Goal: Information Seeking & Learning: Learn about a topic

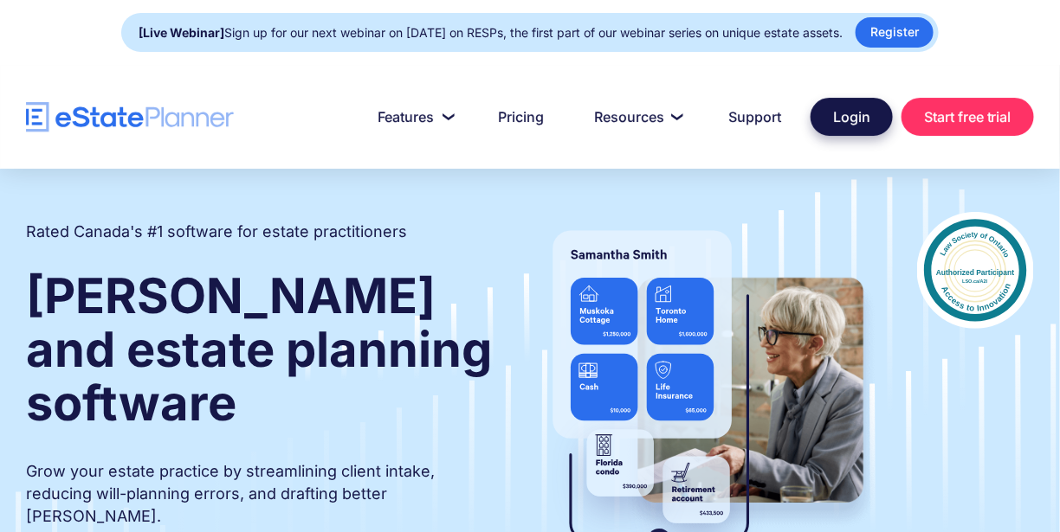
click at [839, 105] on link "Login" at bounding box center [851, 117] width 82 height 38
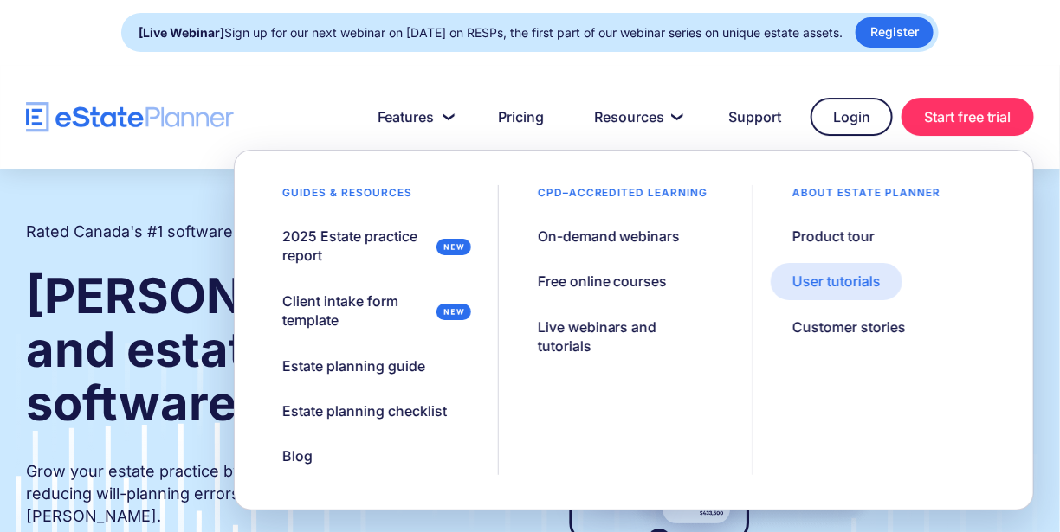
click at [829, 283] on div "User tutorials" at bounding box center [836, 281] width 88 height 19
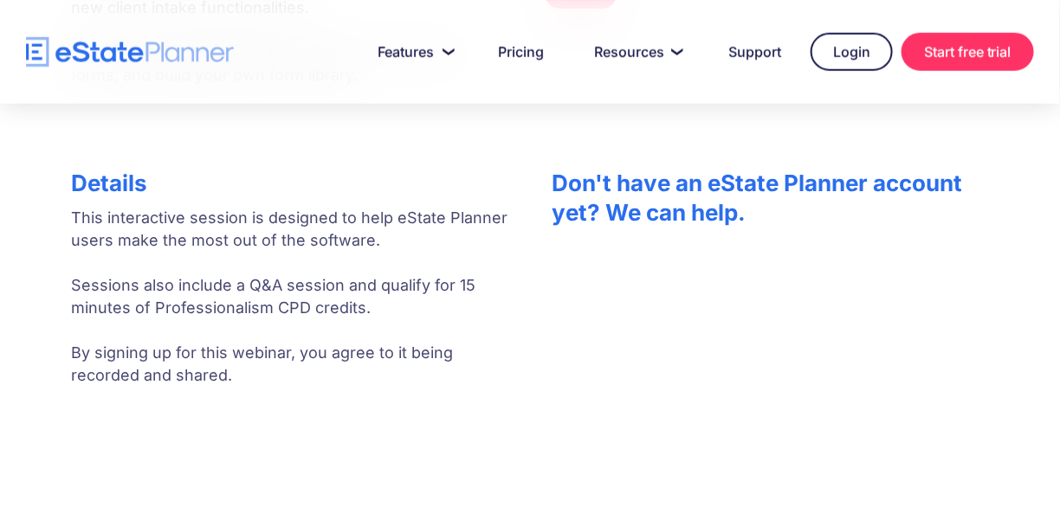
click at [71, 506] on div "Details This interactive session is designed to help eState Planner users make …" at bounding box center [289, 502] width 437 height 684
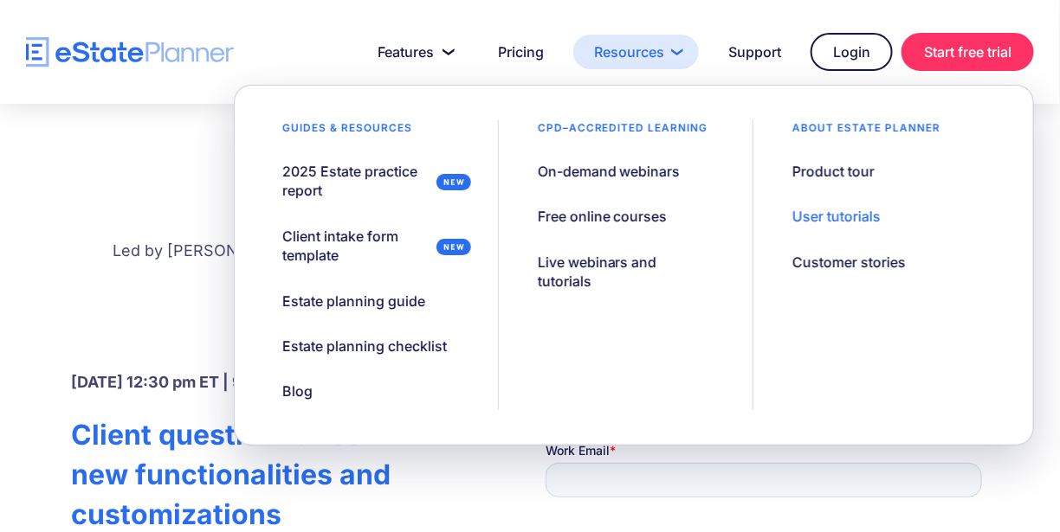
click at [675, 48] on link "Resources" at bounding box center [636, 52] width 126 height 35
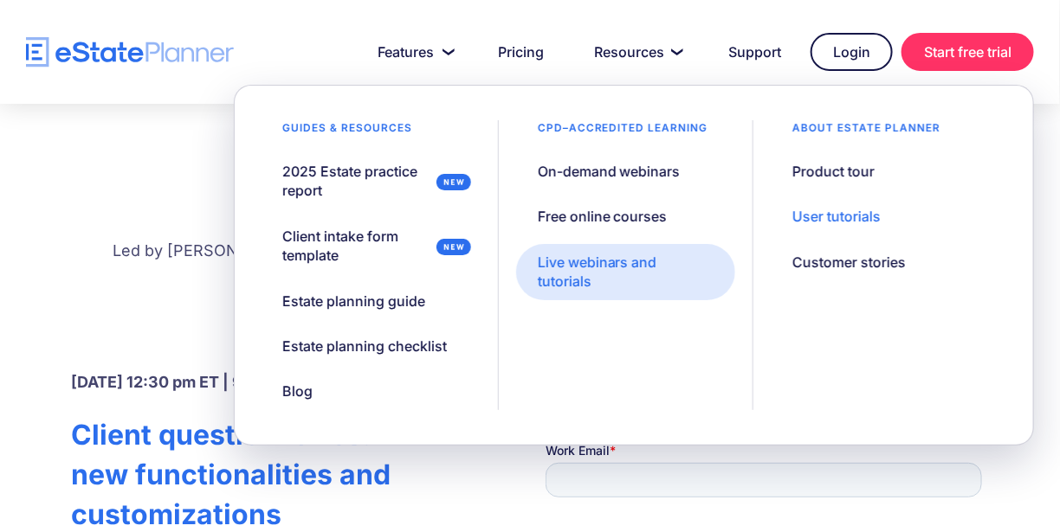
click at [592, 267] on div "Live webinars and tutorials" at bounding box center [626, 272] width 176 height 39
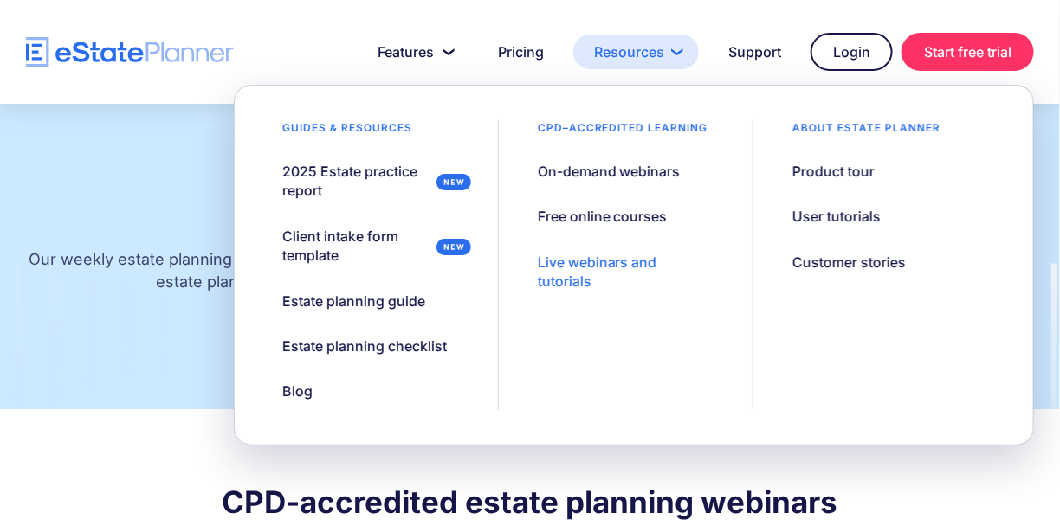
click at [645, 59] on link "Resources" at bounding box center [636, 52] width 126 height 35
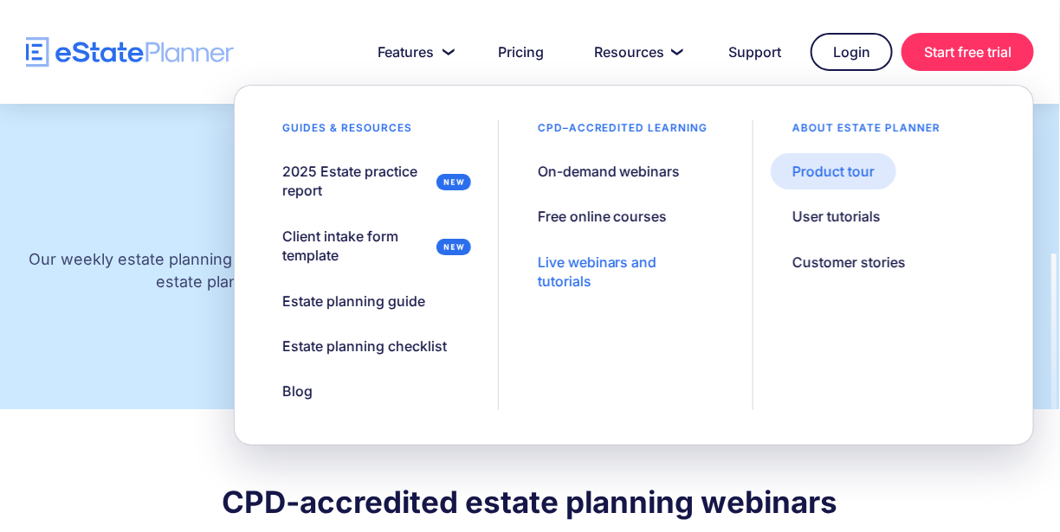
click at [835, 169] on div "Product tour" at bounding box center [833, 171] width 82 height 19
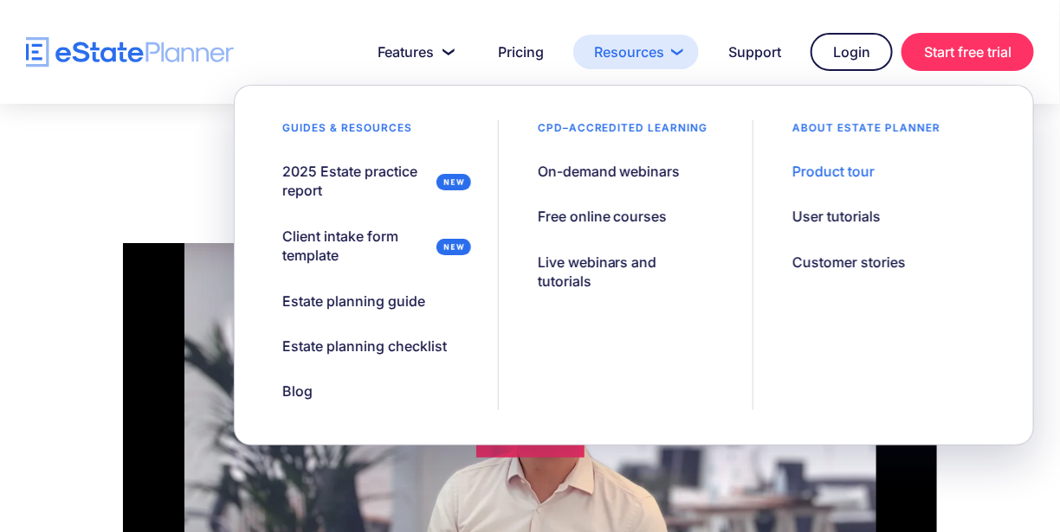
click at [675, 56] on link "Resources" at bounding box center [636, 52] width 126 height 35
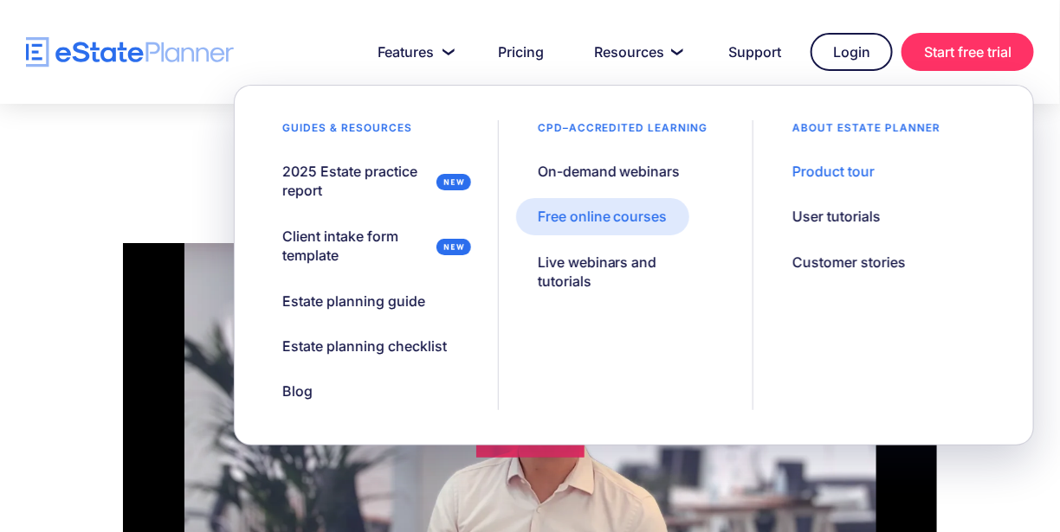
click at [653, 217] on div "Free online courses" at bounding box center [603, 216] width 130 height 19
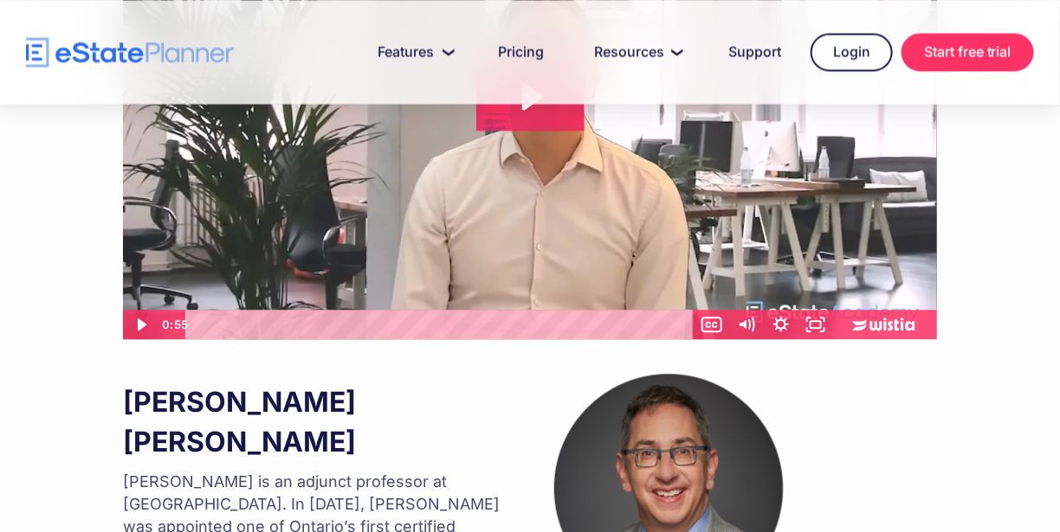
scroll to position [1084, 0]
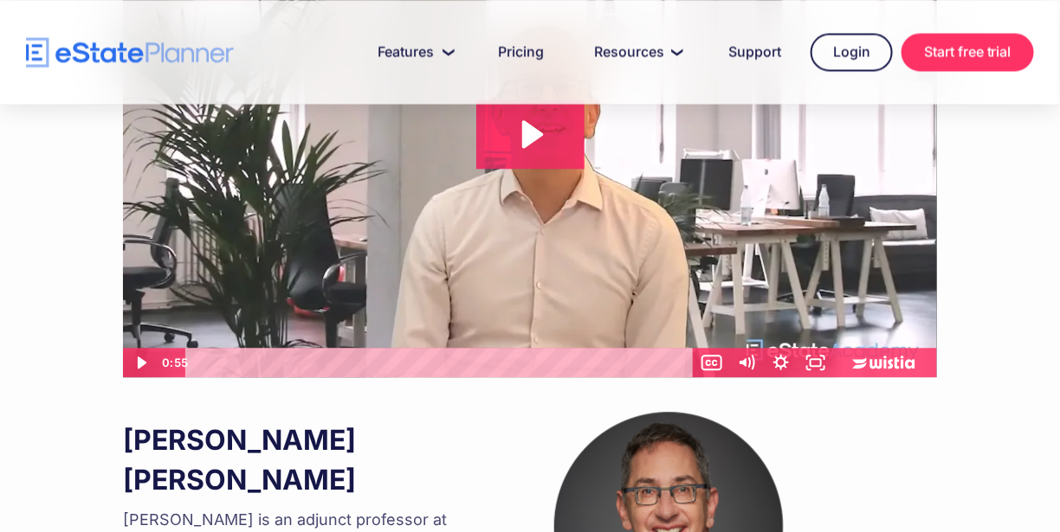
click at [100, 424] on div "1-hour estate planning course Online curriculum outline: ‍ - Introduction to wi…" at bounding box center [530, 45] width 943 height 1476
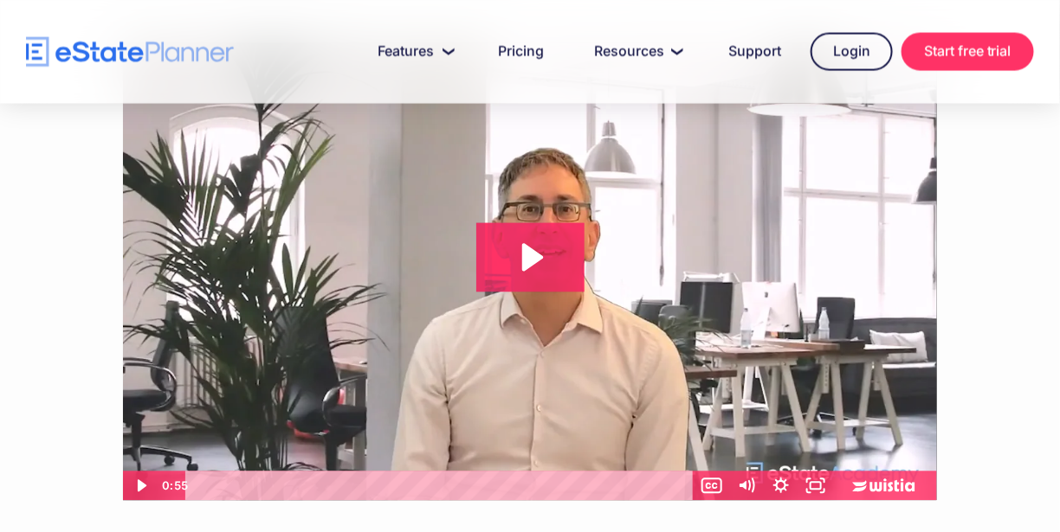
scroll to position [958, 0]
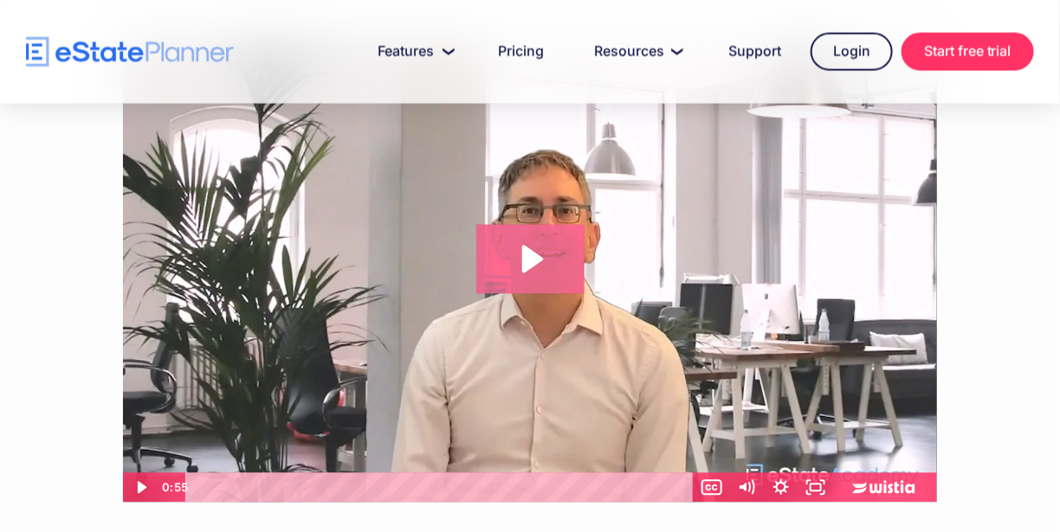
click at [524, 242] on icon "Play Video: Introduction to eState Academy" at bounding box center [530, 259] width 108 height 69
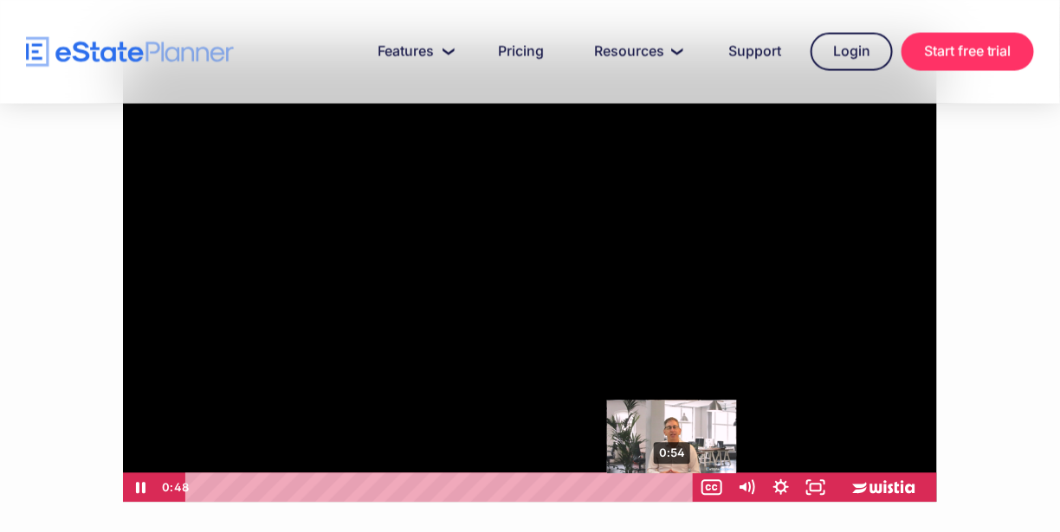
click at [674, 488] on div "0:54" at bounding box center [441, 488] width 487 height 29
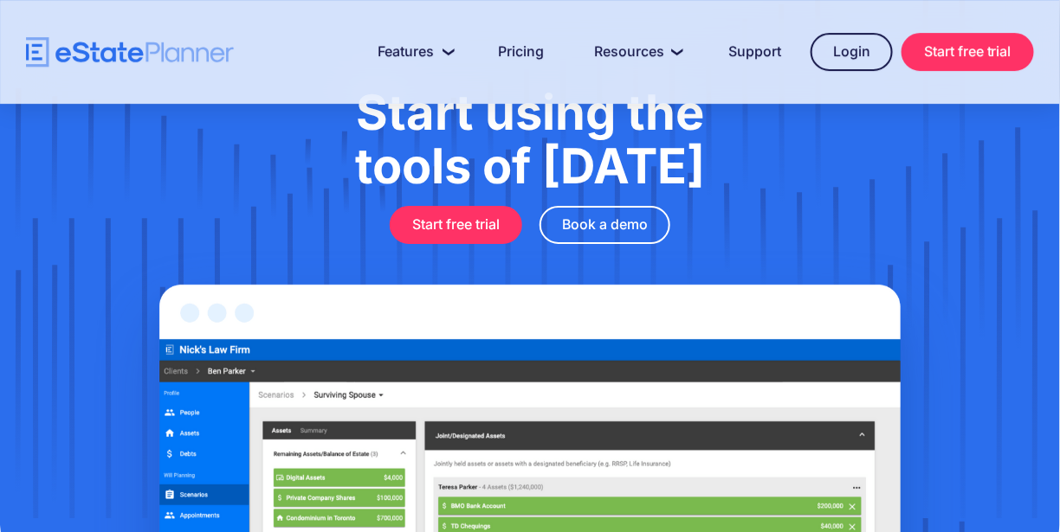
click at [65, 372] on div "Start using the tools of tomorrow Start free trial Book a demo" at bounding box center [530, 263] width 1060 height 596
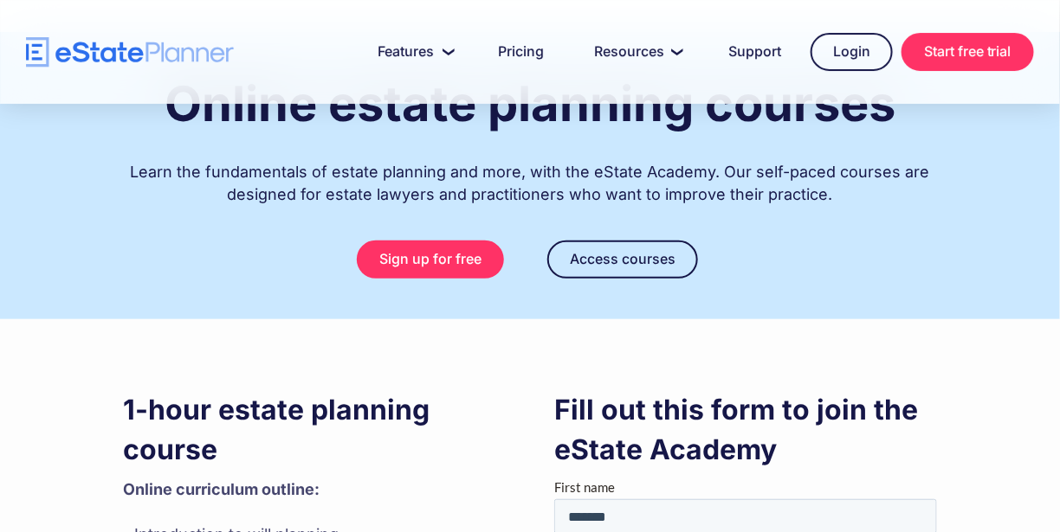
scroll to position [0, 0]
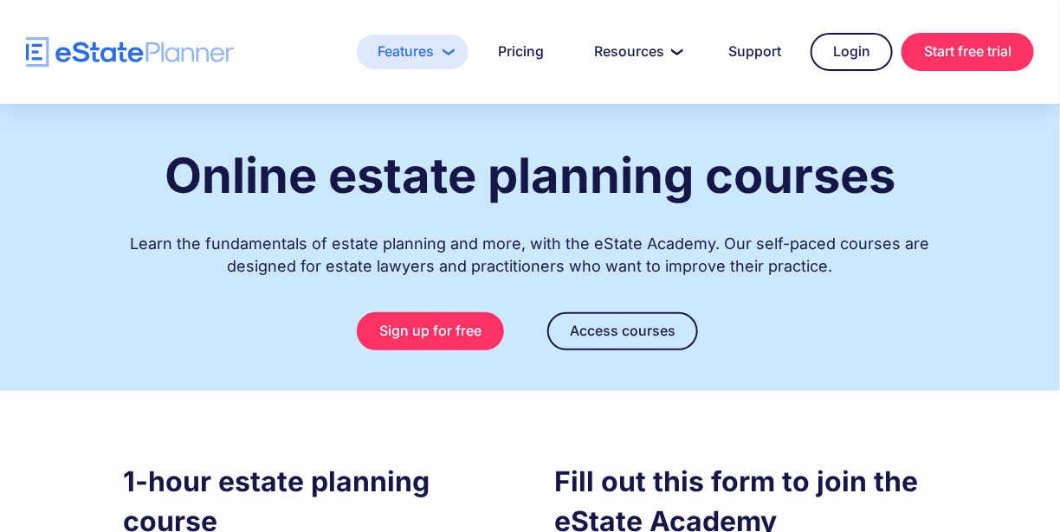
click at [435, 56] on link "Features" at bounding box center [413, 52] width 112 height 35
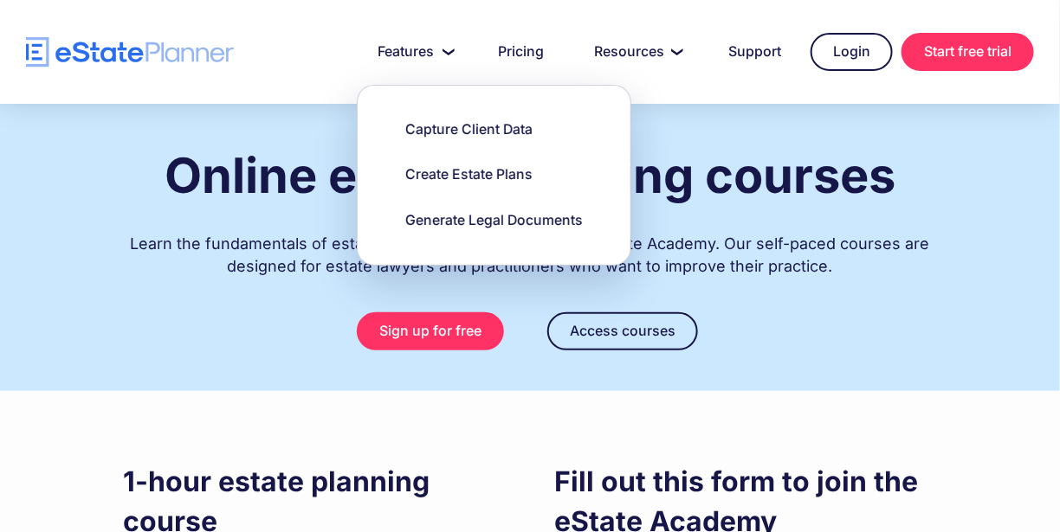
click at [697, 121] on div "Online estate planning courses Learn the fundamentals of estate planning and mo…" at bounding box center [530, 247] width 943 height 287
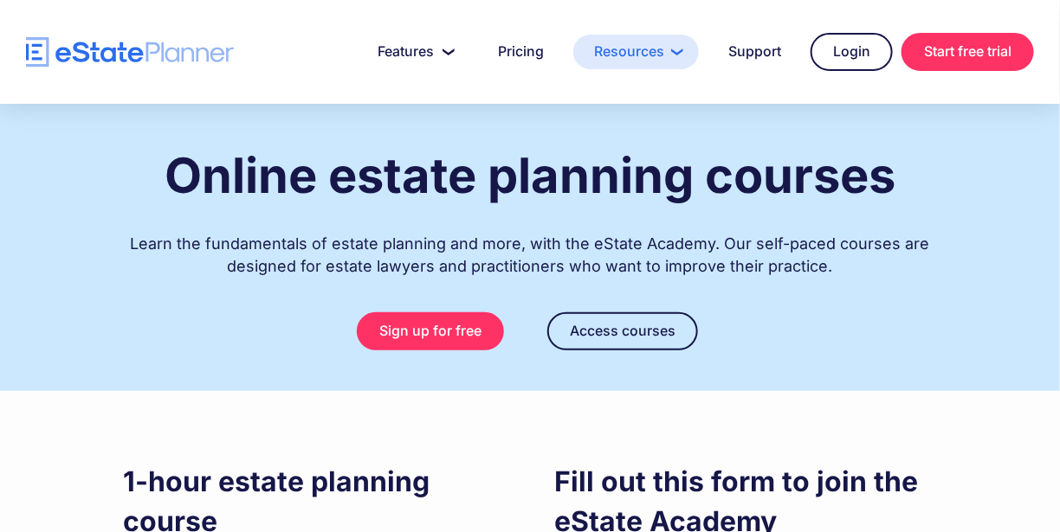
click at [623, 45] on link "Resources" at bounding box center [636, 52] width 126 height 35
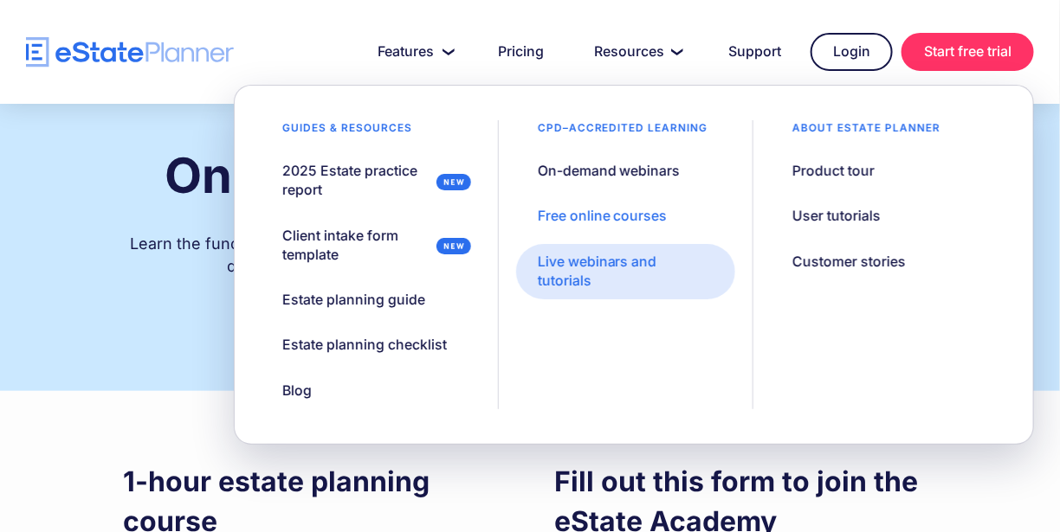
click at [582, 257] on div "Live webinars and tutorials" at bounding box center [626, 272] width 176 height 39
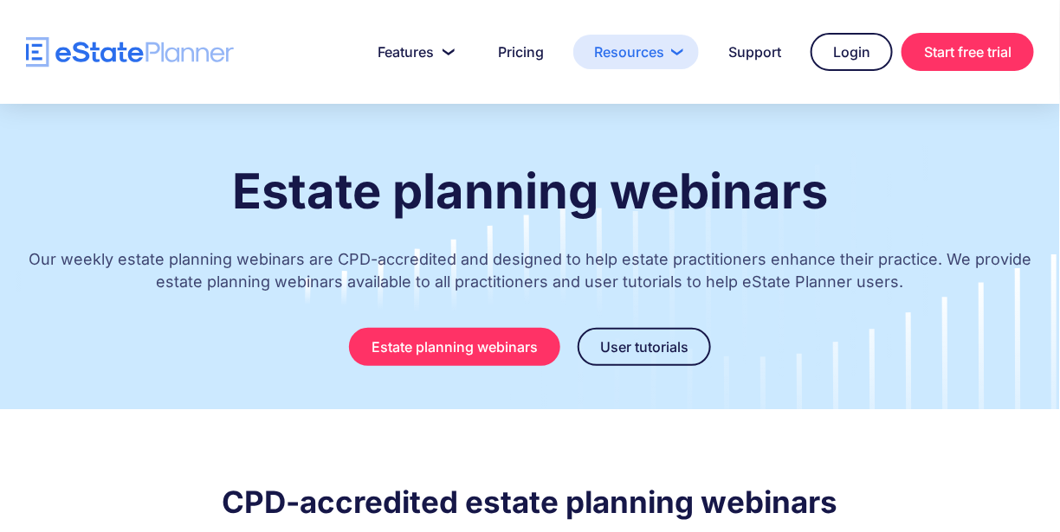
click at [667, 45] on link "Resources" at bounding box center [636, 52] width 126 height 35
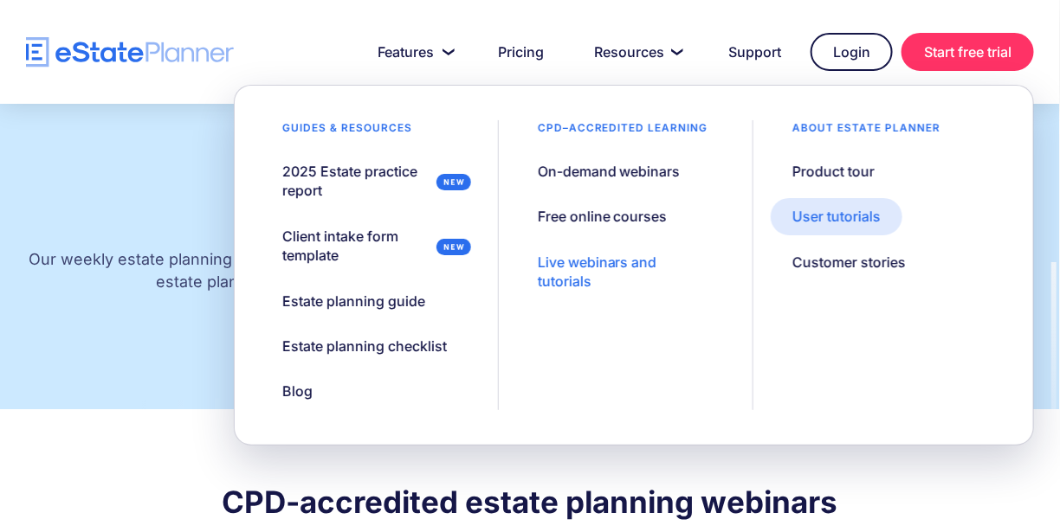
click at [841, 216] on div "User tutorials" at bounding box center [836, 216] width 88 height 19
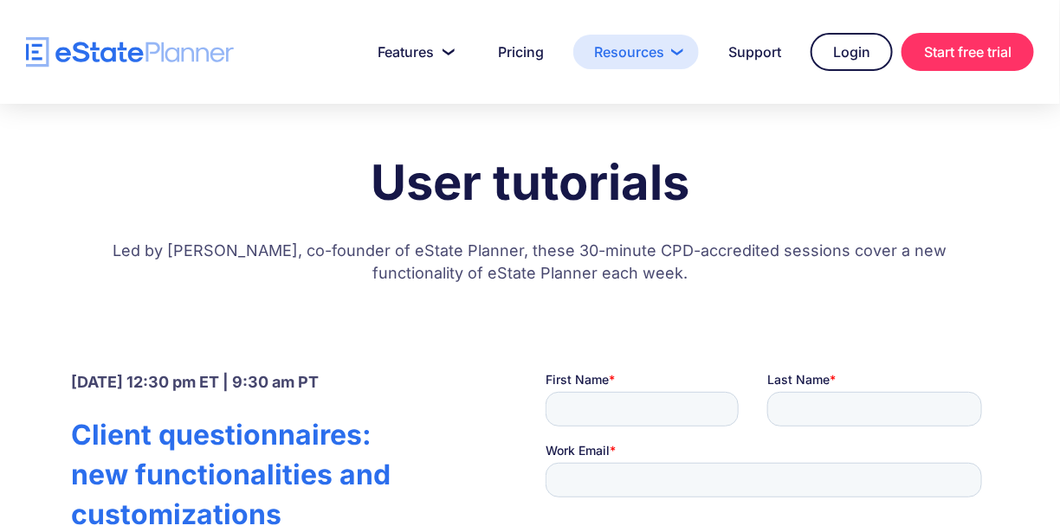
click at [659, 68] on link "Resources" at bounding box center [636, 52] width 126 height 35
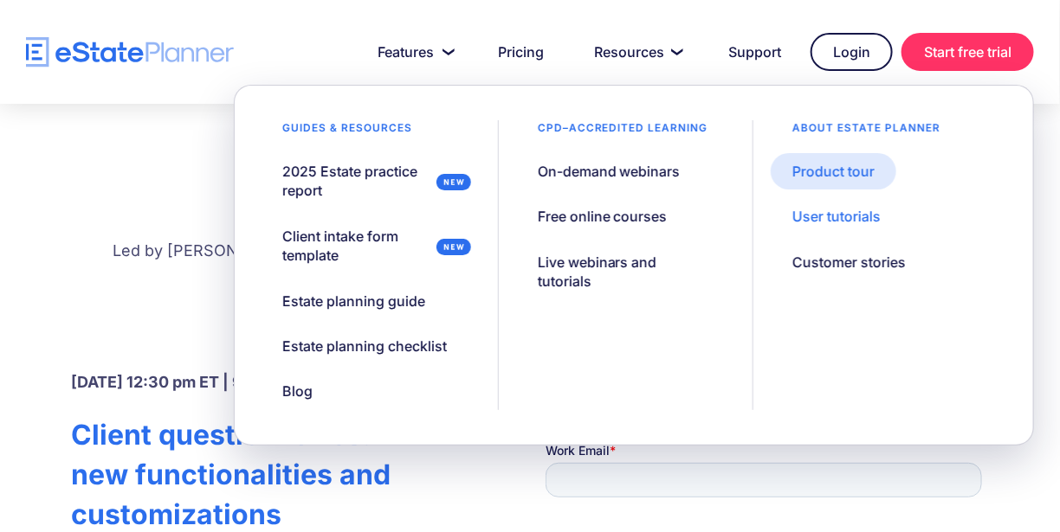
click at [836, 168] on div "Product tour" at bounding box center [833, 171] width 82 height 19
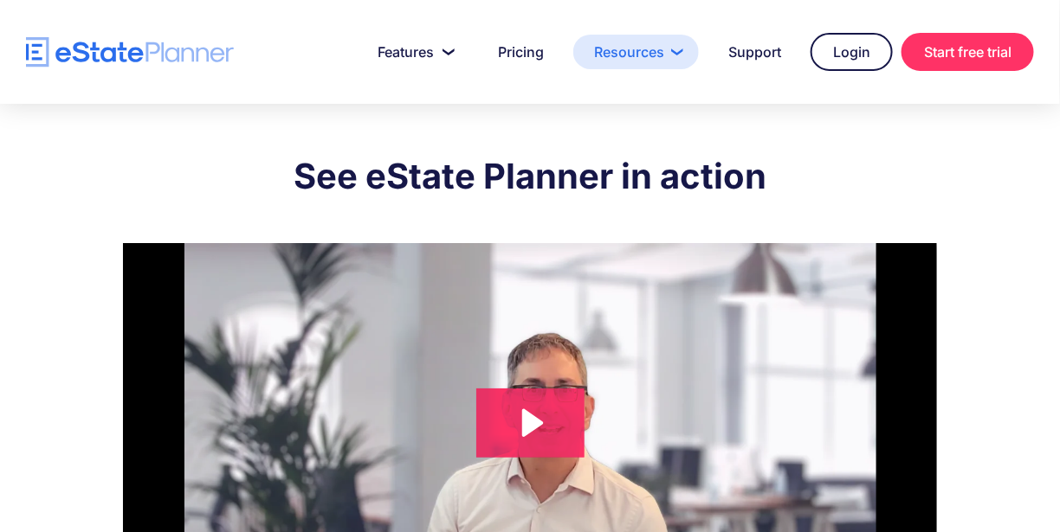
click at [667, 55] on link "Resources" at bounding box center [636, 52] width 126 height 35
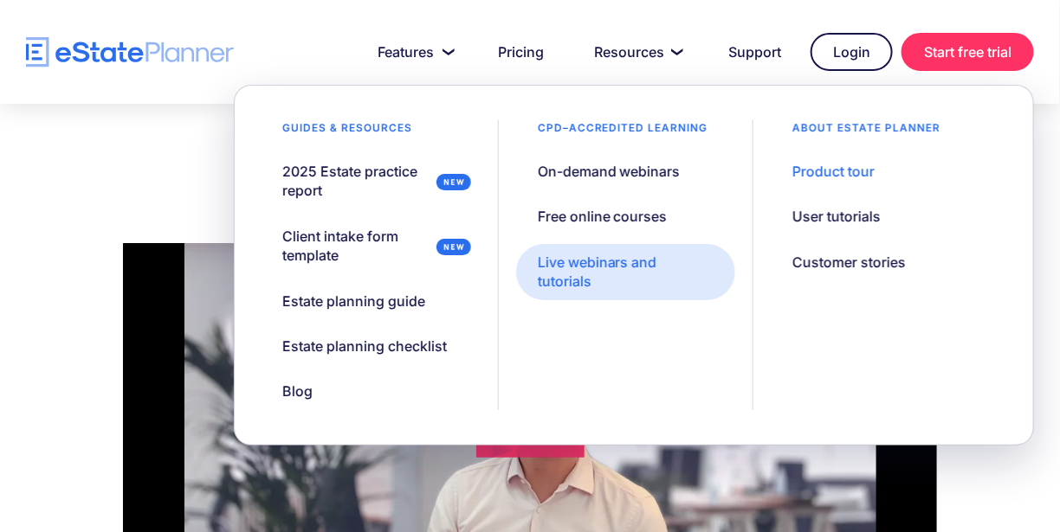
click at [533, 269] on link "Live webinars and tutorials" at bounding box center [625, 272] width 219 height 56
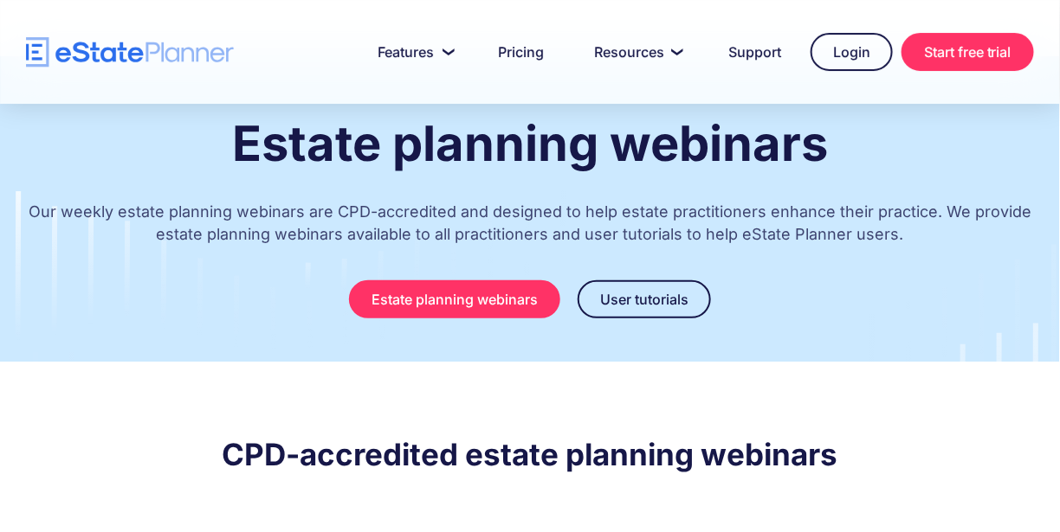
scroll to position [81, 0]
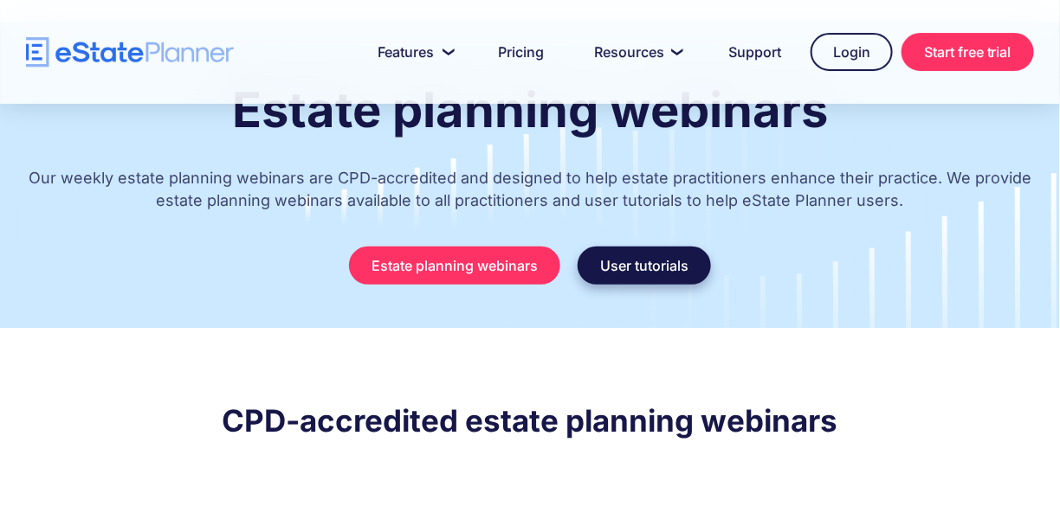
click at [628, 263] on link "User tutorials" at bounding box center [643, 266] width 133 height 38
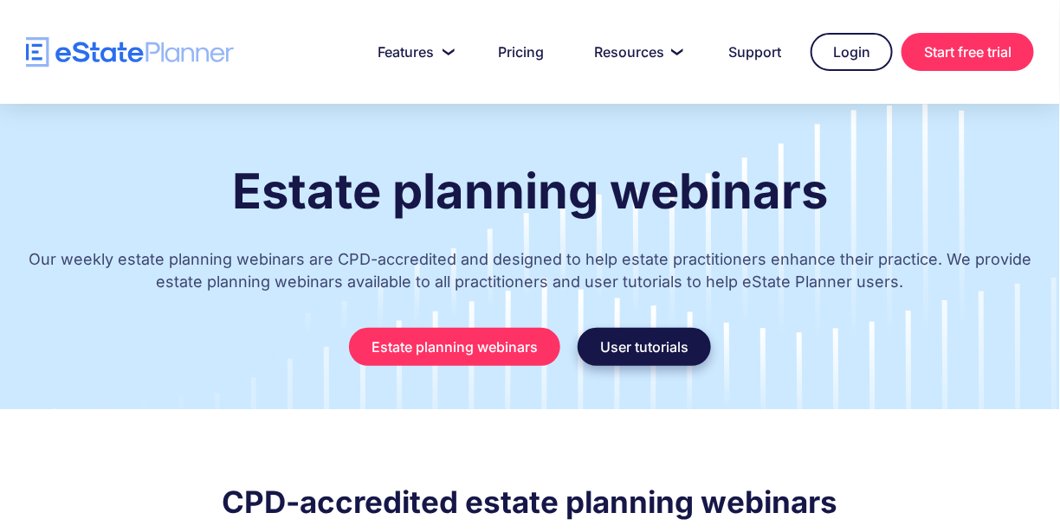
click at [674, 340] on link "User tutorials" at bounding box center [643, 347] width 133 height 38
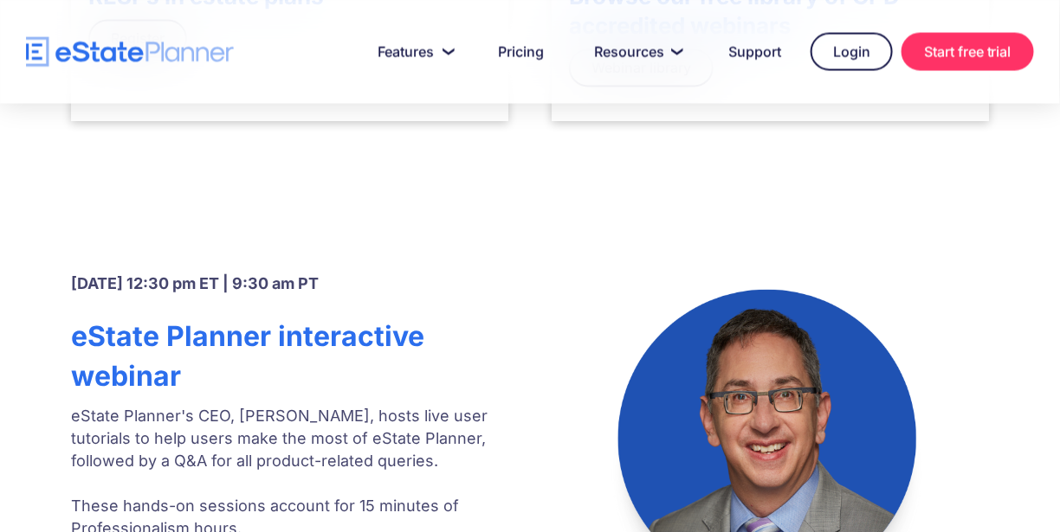
scroll to position [730, 0]
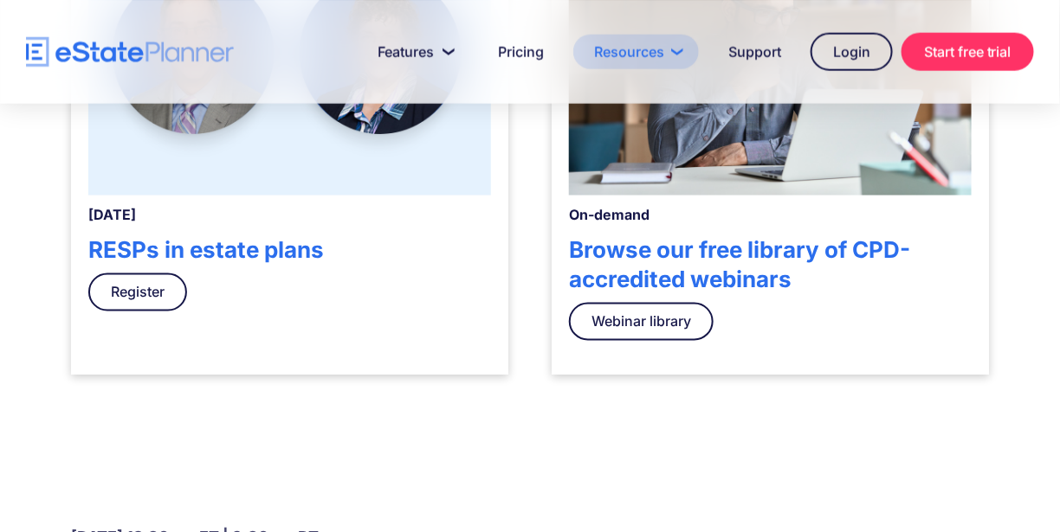
click at [641, 53] on link "Resources" at bounding box center [636, 52] width 126 height 35
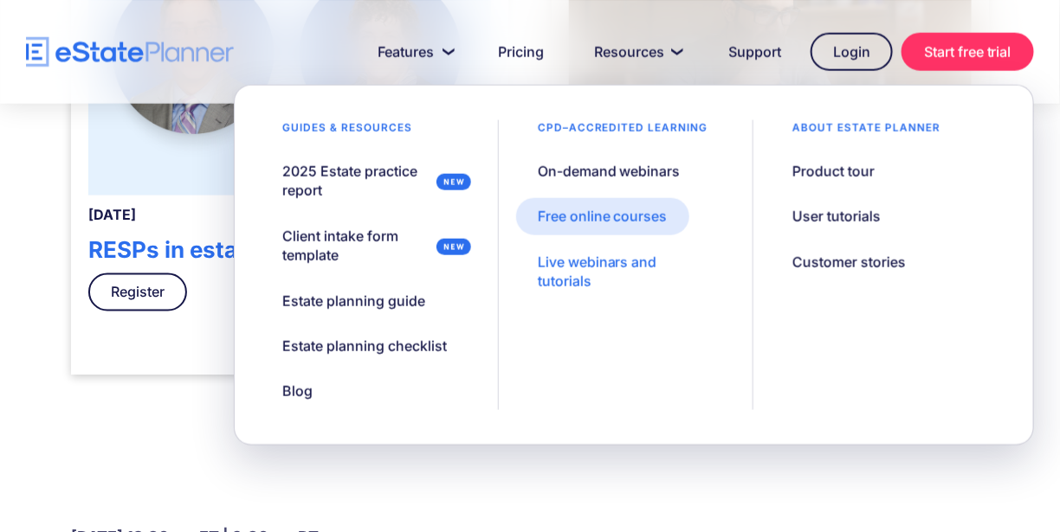
click at [622, 220] on div "Free online courses" at bounding box center [603, 216] width 130 height 19
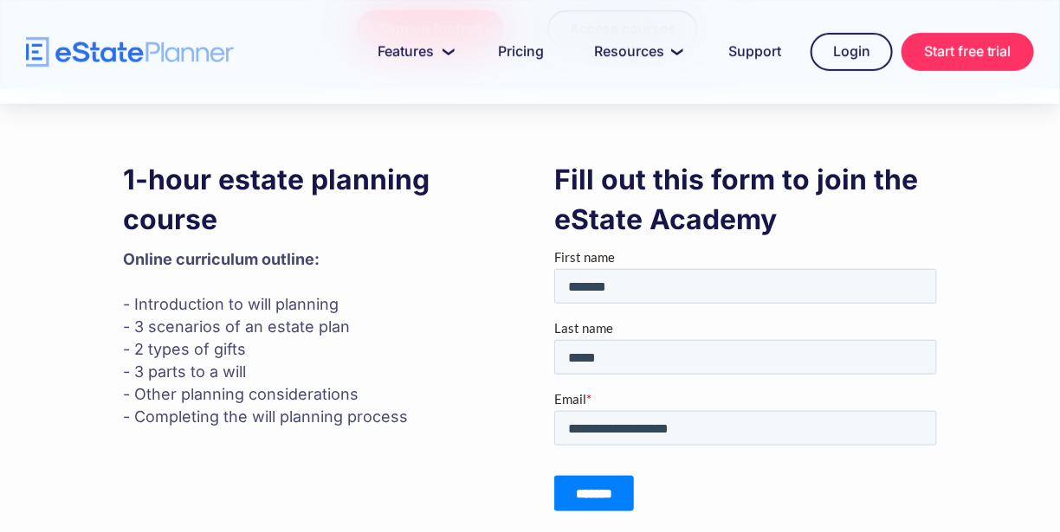
scroll to position [338, 0]
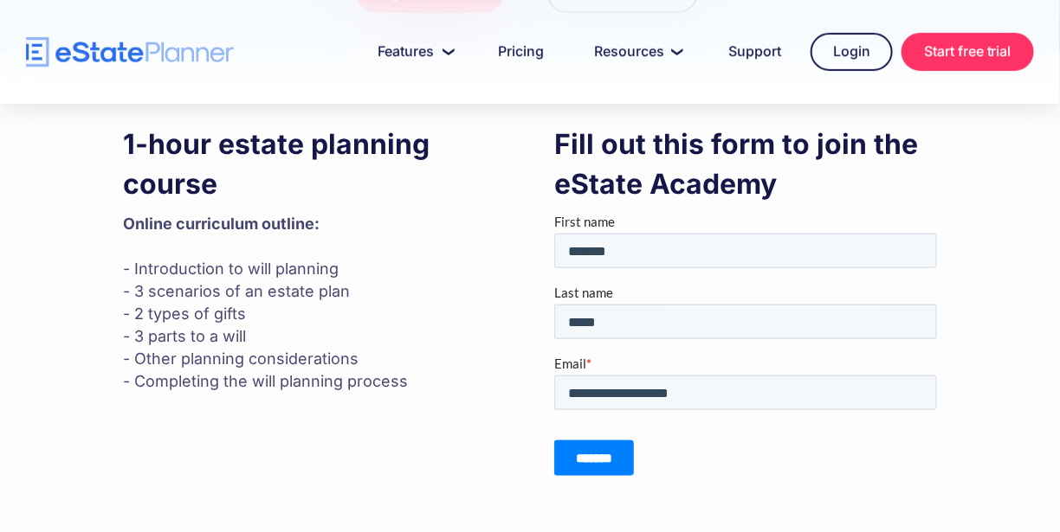
click at [592, 453] on input "*******" at bounding box center [593, 458] width 80 height 35
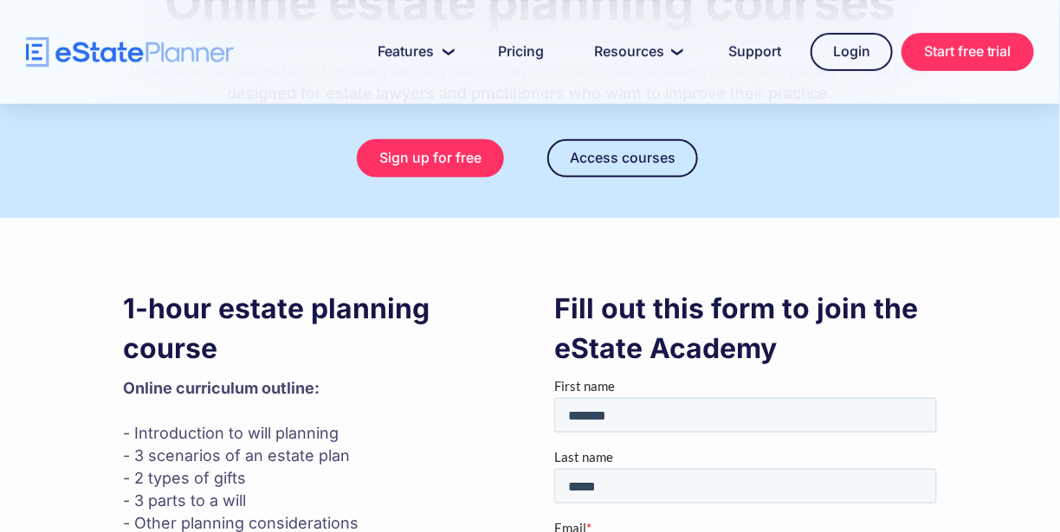
scroll to position [171, 0]
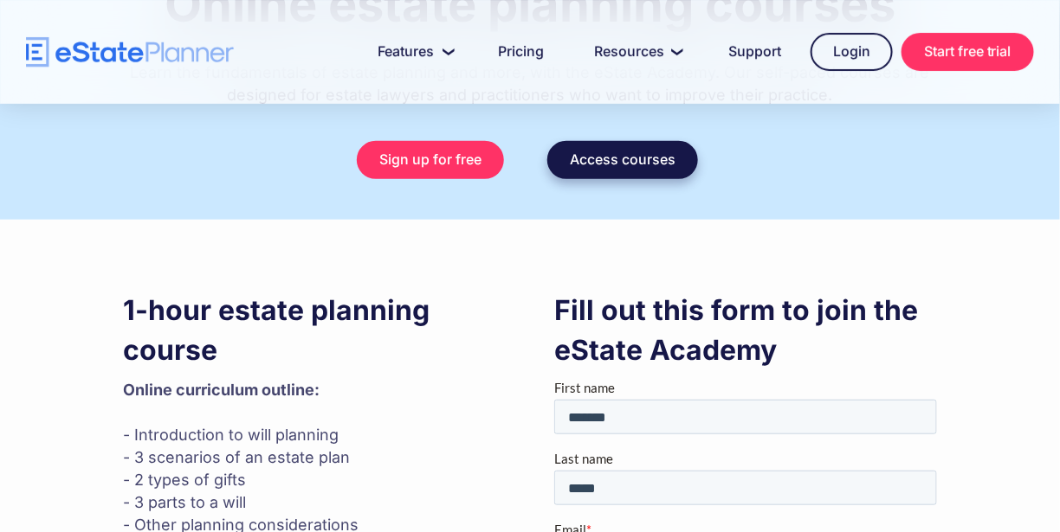
click at [629, 166] on link "Access courses" at bounding box center [622, 160] width 151 height 38
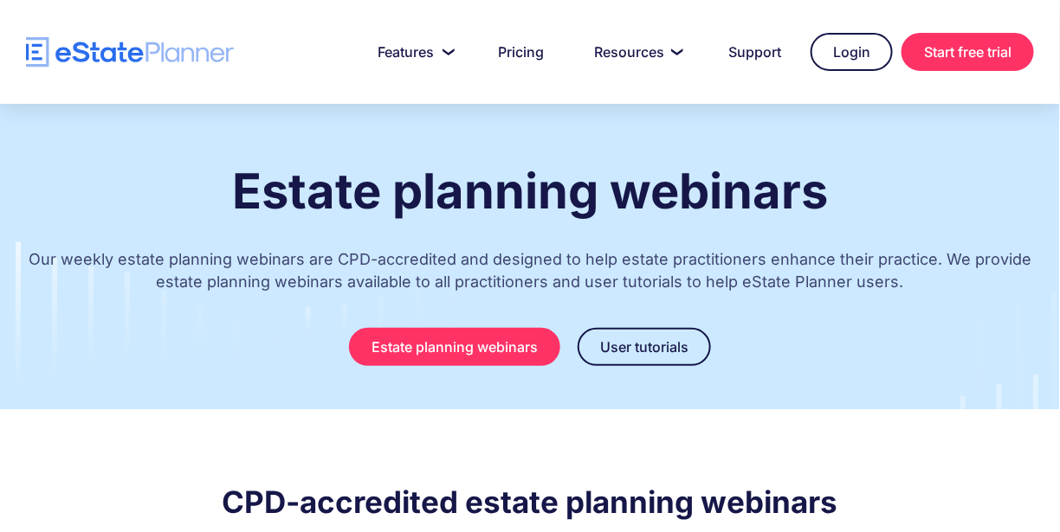
scroll to position [81, 0]
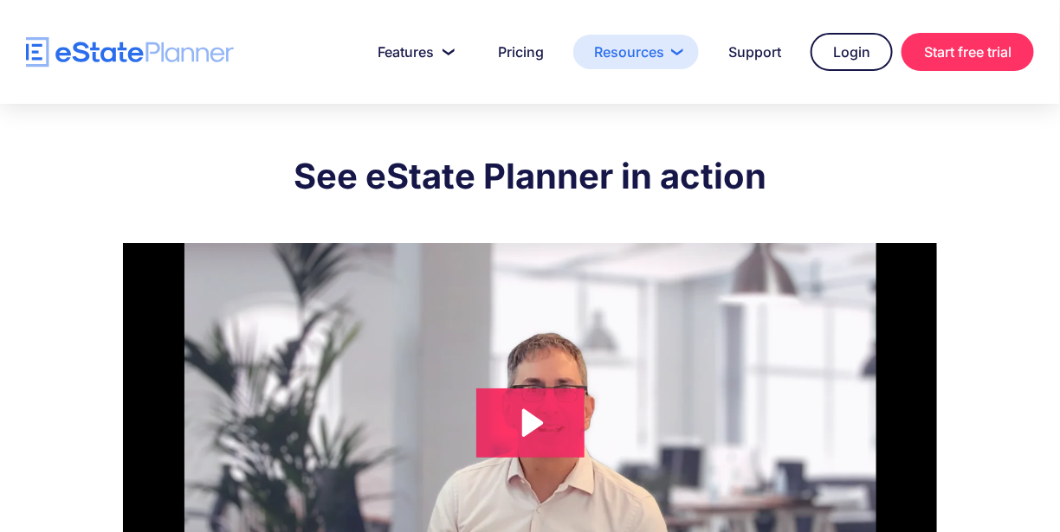
click at [642, 47] on link "Resources" at bounding box center [636, 52] width 126 height 35
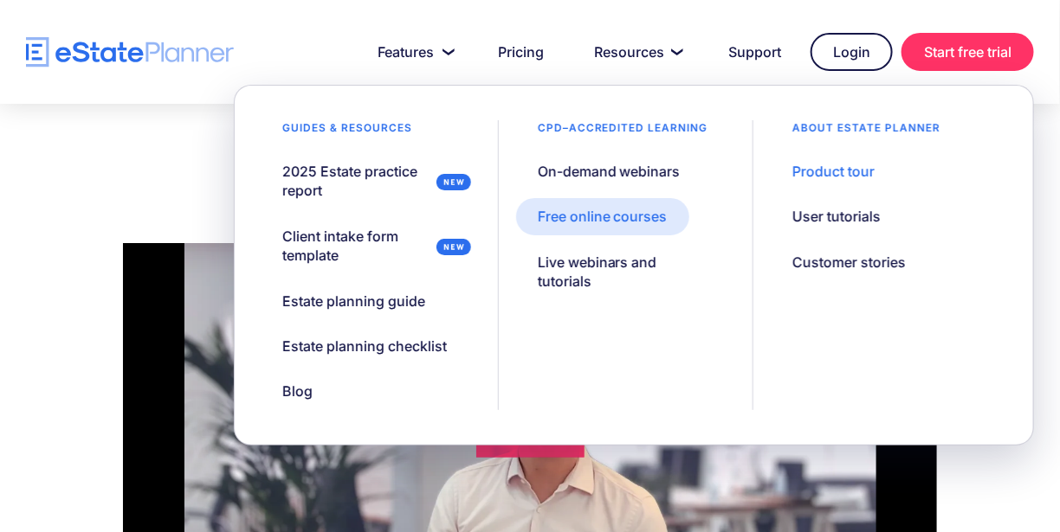
click at [592, 220] on div "Free online courses" at bounding box center [603, 216] width 130 height 19
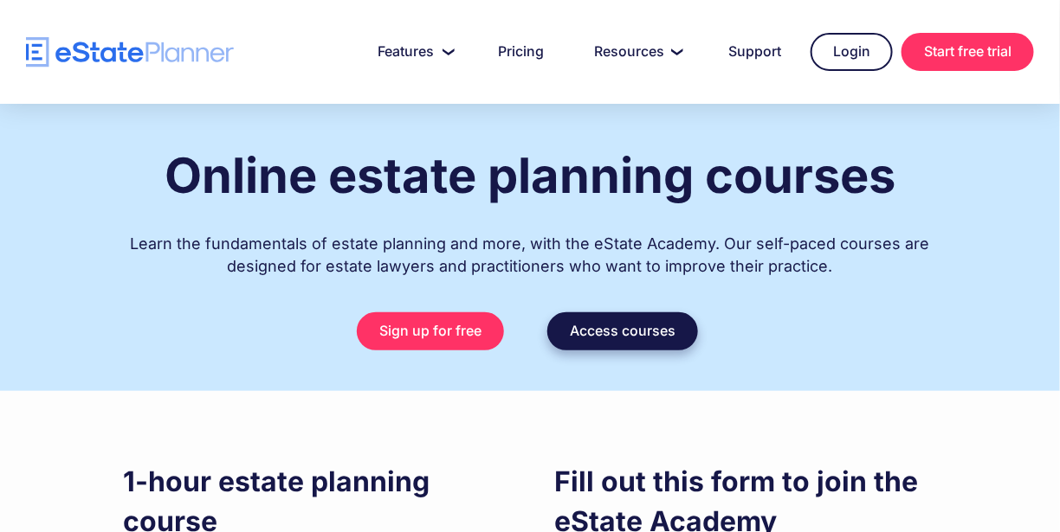
click at [620, 330] on link "Access courses" at bounding box center [622, 332] width 151 height 38
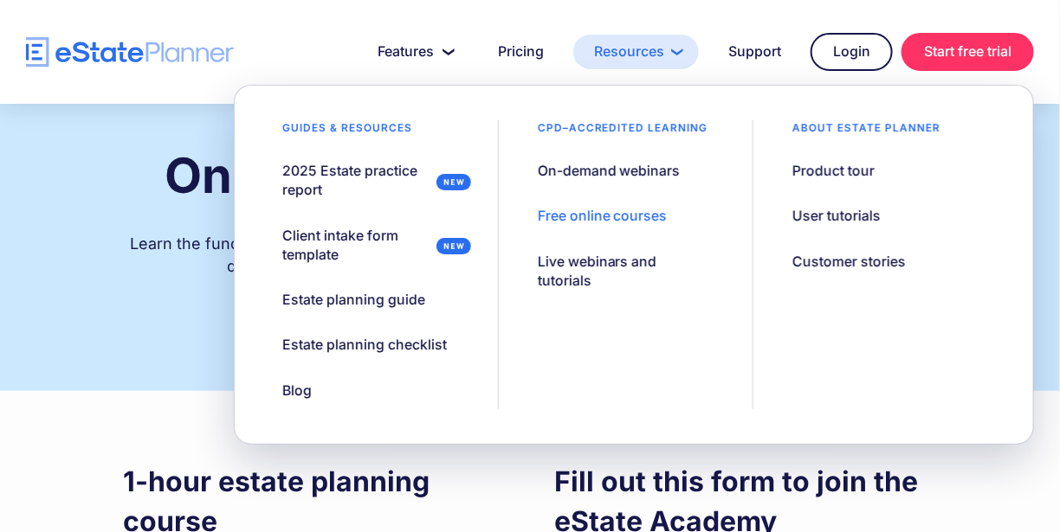
click at [626, 55] on link "Resources" at bounding box center [636, 52] width 126 height 35
click at [641, 210] on div "Free online courses" at bounding box center [603, 216] width 130 height 19
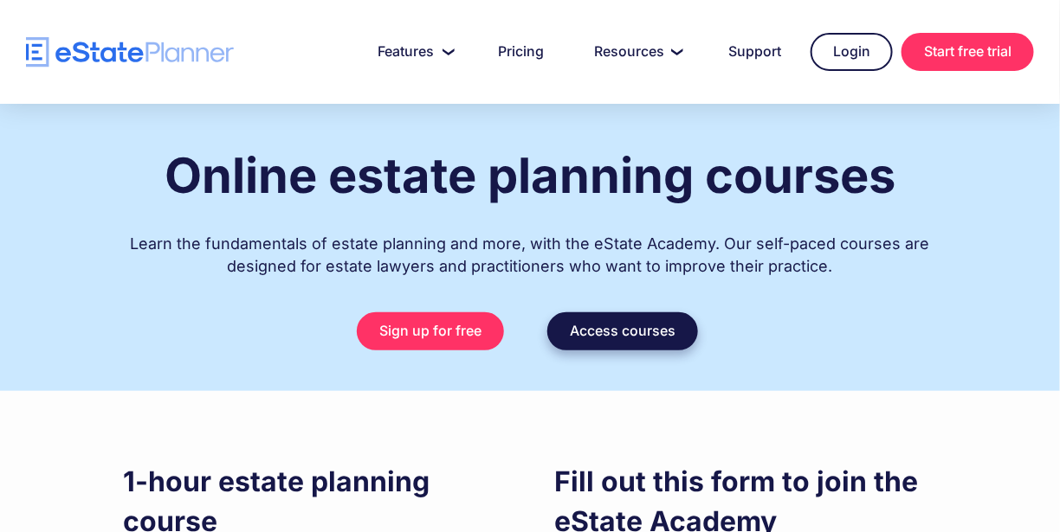
click at [641, 313] on link "Access courses" at bounding box center [622, 332] width 151 height 38
